Goal: Use online tool/utility: Utilize a website feature to perform a specific function

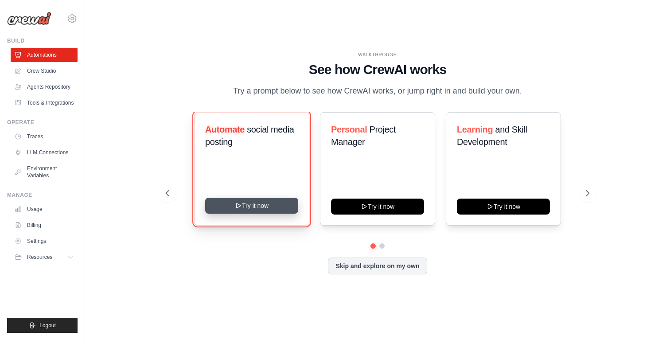
click at [254, 212] on button "Try it now" at bounding box center [251, 206] width 93 height 16
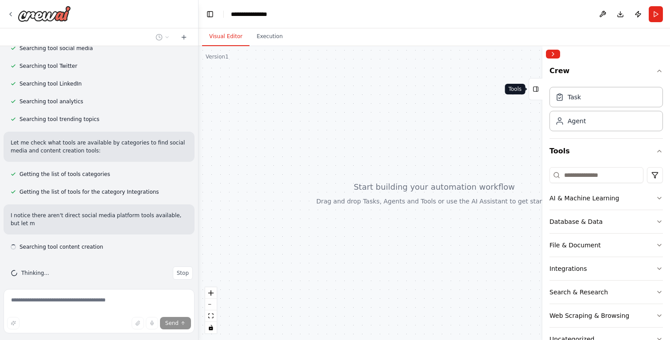
scroll to position [176, 0]
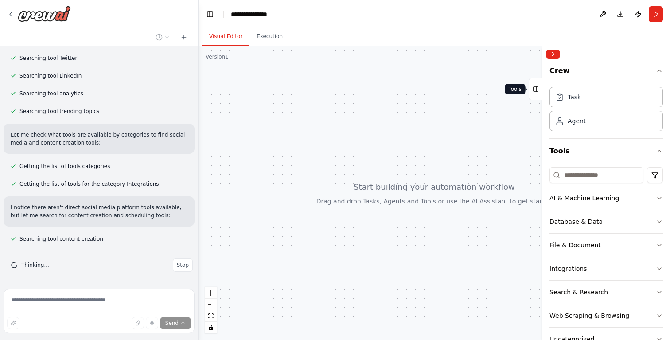
click at [537, 88] on icon at bounding box center [537, 89] width 0 height 5
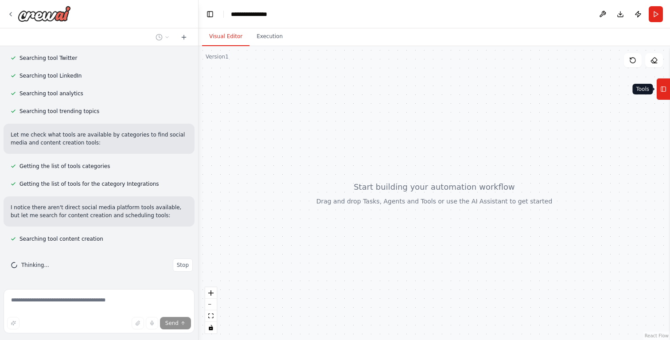
click at [667, 91] on button "Tools" at bounding box center [663, 89] width 14 height 22
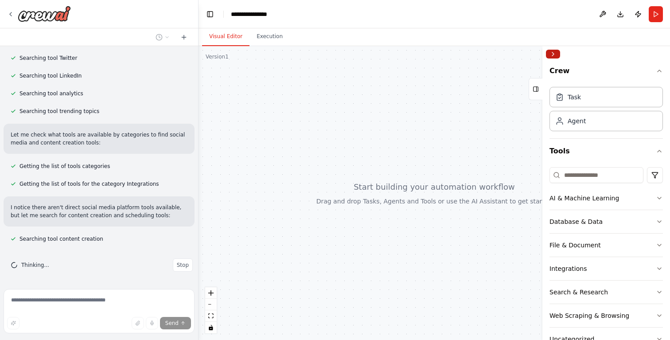
click at [554, 52] on button "Collapse right sidebar" at bounding box center [553, 54] width 14 height 9
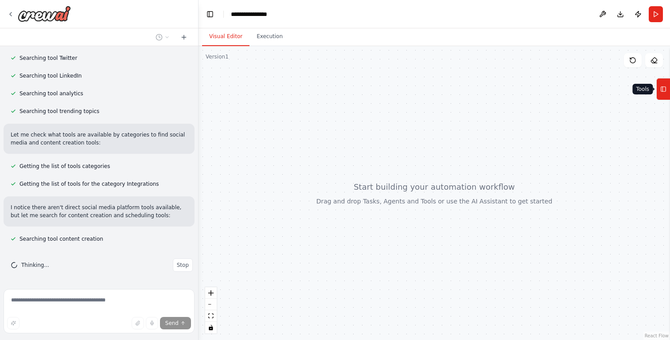
click at [667, 90] on button "Tools" at bounding box center [663, 89] width 14 height 22
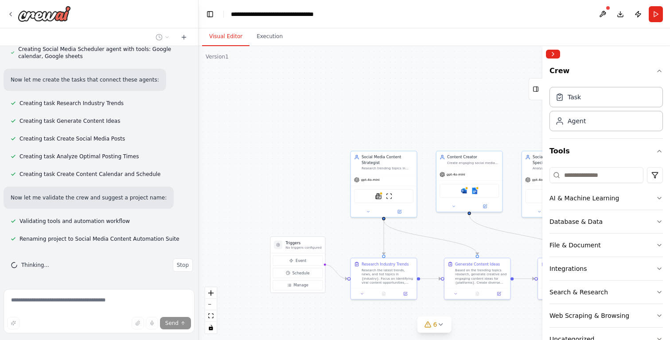
scroll to position [580, 0]
